Goal: Register for event/course

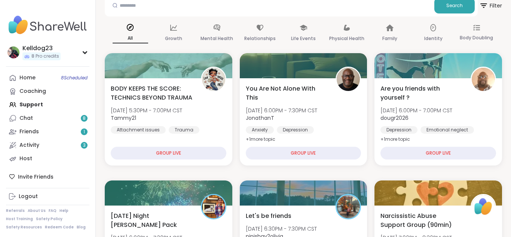
scroll to position [97, 0]
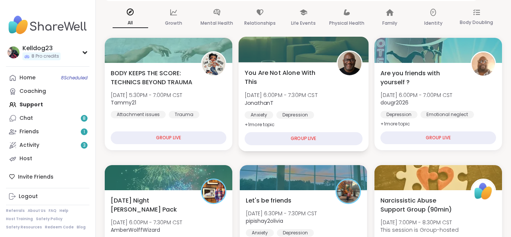
click at [295, 52] on div at bounding box center [303, 49] width 130 height 25
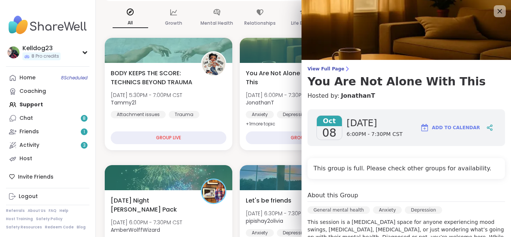
click at [361, 102] on div "View Full Page You Are Not Alone With This Hosted by: [PERSON_NAME] [DATE] [DAT…" at bounding box center [406, 212] width 209 height 425
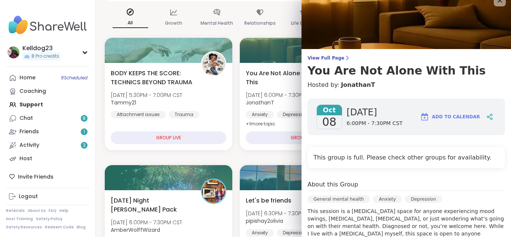
scroll to position [0, 0]
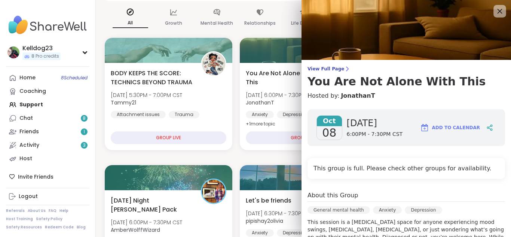
click at [496, 10] on icon at bounding box center [499, 10] width 9 height 9
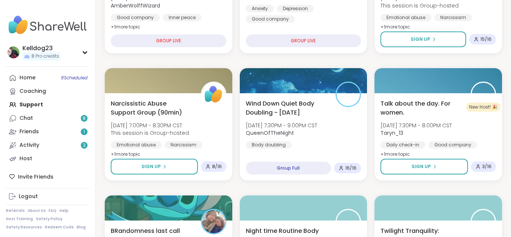
scroll to position [322, 0]
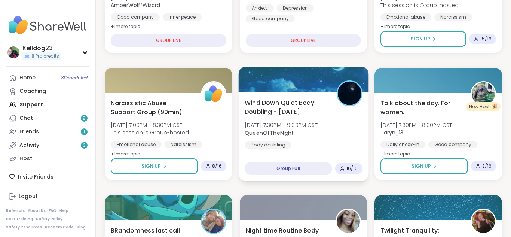
click at [297, 131] on span "QueenOfTheNight" at bounding box center [281, 132] width 73 height 7
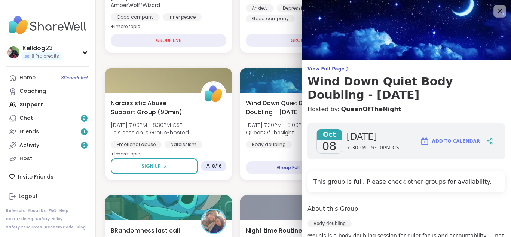
click at [503, 8] on icon at bounding box center [499, 10] width 9 height 9
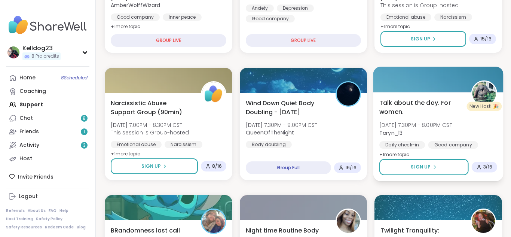
click at [431, 93] on div "Talk about the day. For women. [DATE] 7:30PM - 8:00PM CST Taryn_13 Daily check-…" at bounding box center [438, 136] width 130 height 89
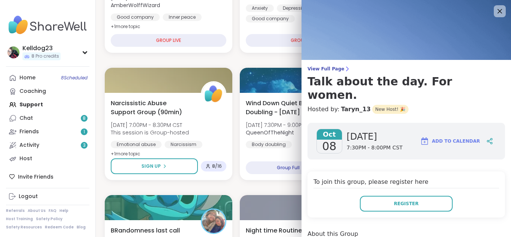
click at [427, 102] on div "View Full Page Talk about the day. For women. Hosted by: Taryn_13 New Host! 🎉 […" at bounding box center [406, 194] width 209 height 389
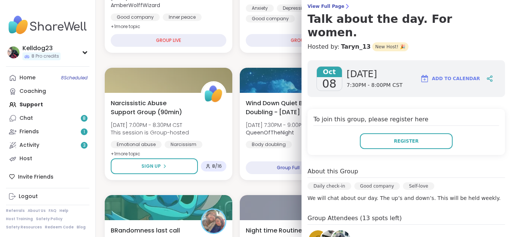
scroll to position [0, 0]
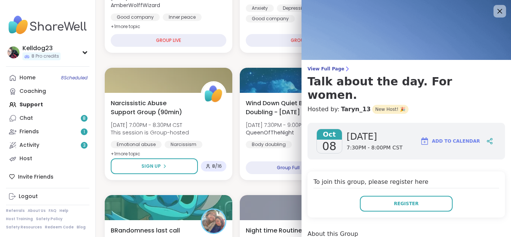
click at [505, 8] on div at bounding box center [499, 11] width 13 height 13
click at [501, 14] on icon at bounding box center [499, 10] width 9 height 9
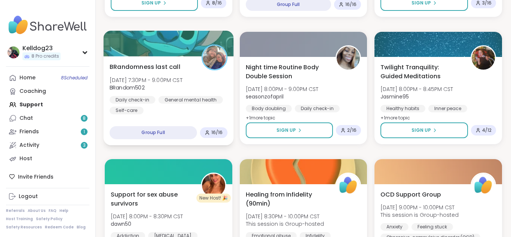
scroll to position [471, 0]
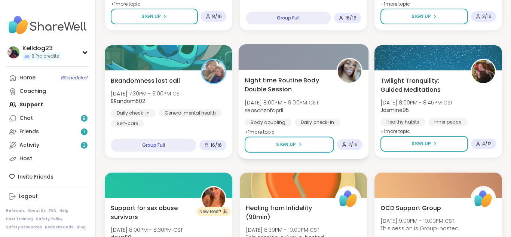
click at [321, 79] on span "Night time Routine Body Double Session" at bounding box center [286, 85] width 83 height 18
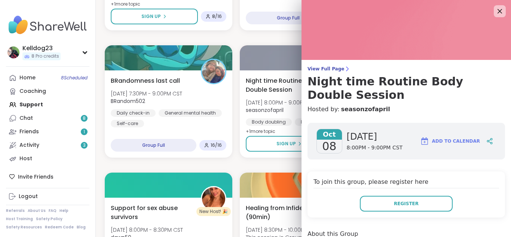
click at [387, 114] on div "View Full Page Night time Routine Body Double Session Hosted by: seasonzofapril…" at bounding box center [406, 217] width 209 height 434
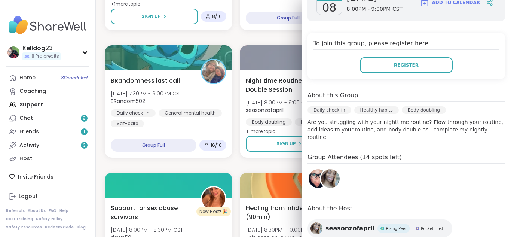
scroll to position [150, 0]
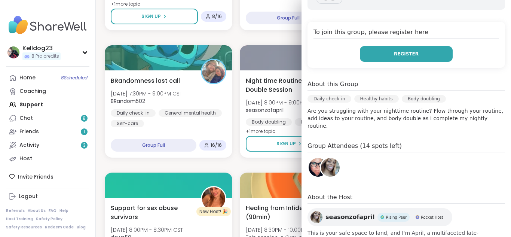
click at [378, 55] on button "Register" at bounding box center [406, 54] width 93 height 16
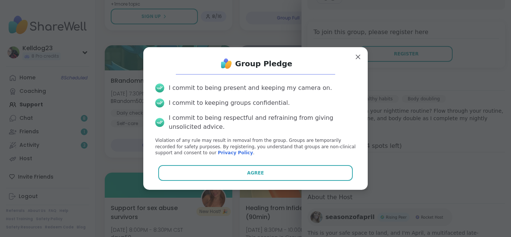
click at [198, 182] on div "Group Pledge I commit to being present and keeping my camera on. I commit to ke…" at bounding box center [255, 118] width 212 height 131
click at [224, 163] on div "Group Pledge I commit to being present and keeping my camera on. I commit to ke…" at bounding box center [255, 118] width 212 height 131
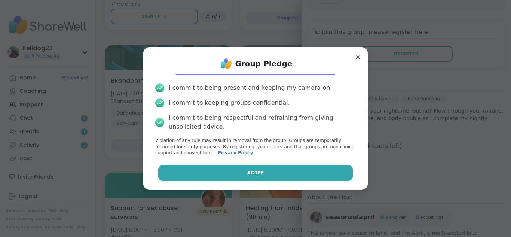
click at [216, 169] on button "Agree" at bounding box center [255, 173] width 195 height 16
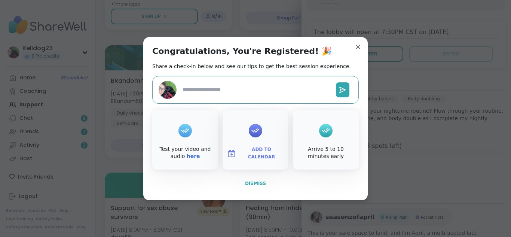
type textarea "*"
click at [254, 181] on span "Dismiss" at bounding box center [255, 183] width 21 height 5
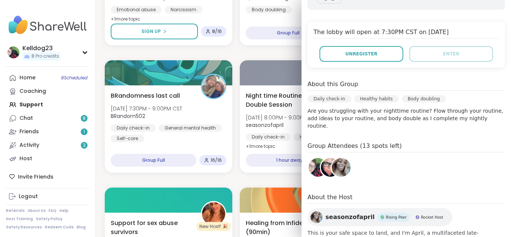
scroll to position [426, 0]
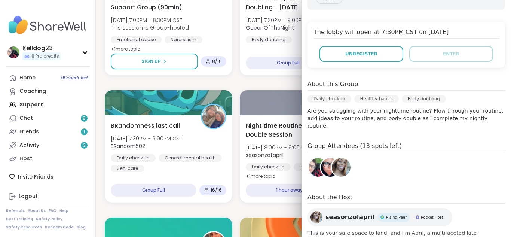
click at [395, 14] on div "[DATE] [DATE] 8:00PM - 9:00PM CST Add to Calendar The lobby will open at 7:30PM…" at bounding box center [406, 119] width 209 height 305
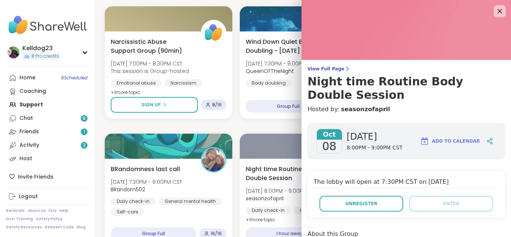
scroll to position [382, 0]
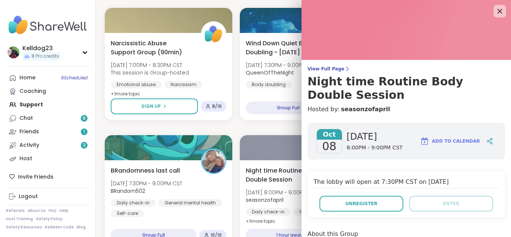
click at [499, 14] on icon at bounding box center [499, 10] width 9 height 9
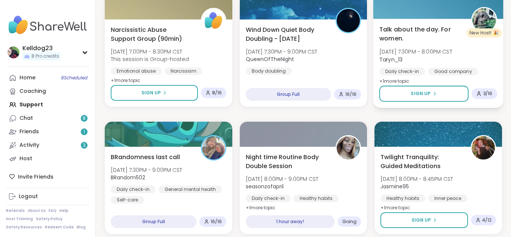
scroll to position [397, 0]
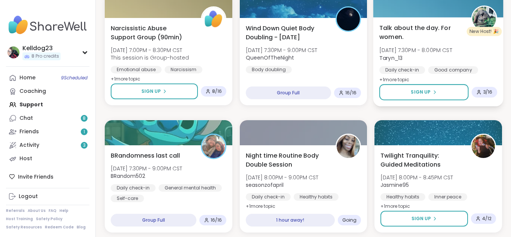
click at [409, 31] on span "Talk about the day. For women." at bounding box center [420, 32] width 83 height 18
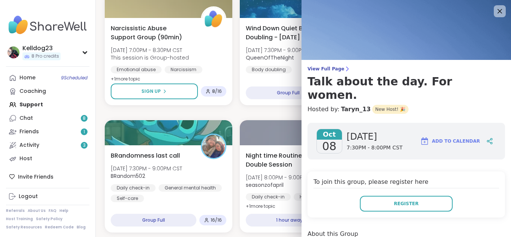
click at [339, 177] on h4 "To join this group, please register here" at bounding box center [406, 182] width 186 height 11
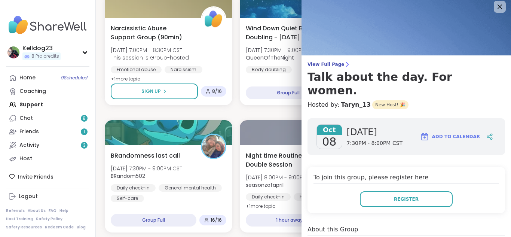
scroll to position [0, 0]
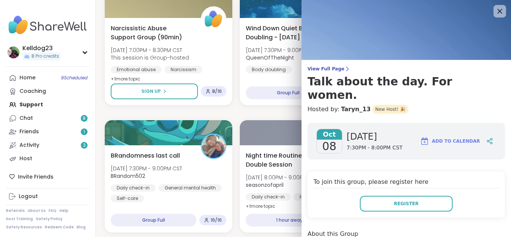
click at [496, 13] on icon at bounding box center [499, 10] width 9 height 9
